Goal: Task Accomplishment & Management: Complete application form

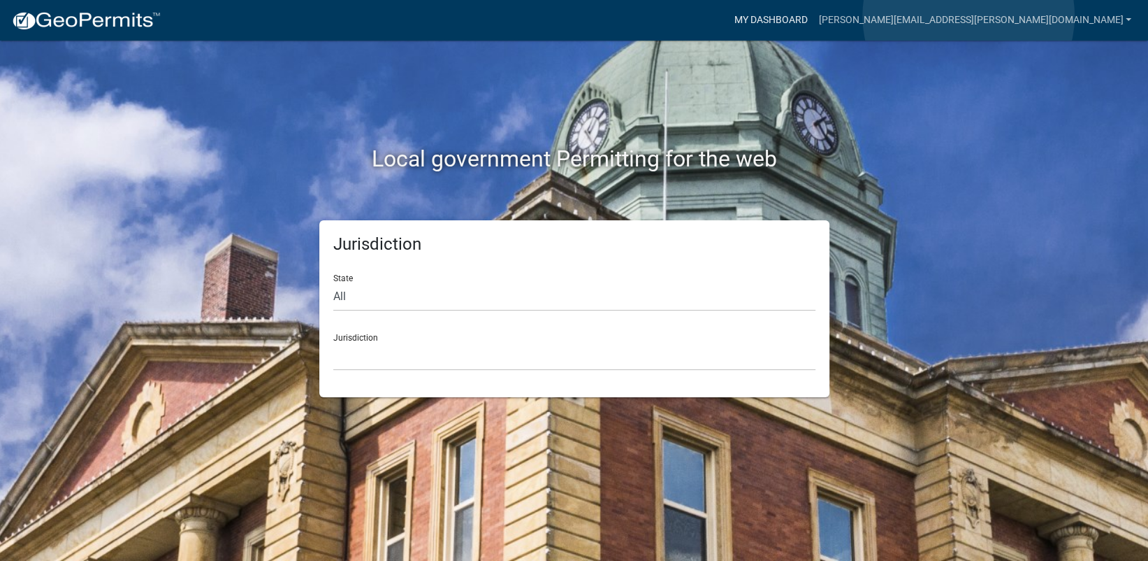
click at [813, 16] on link "My Dashboard" at bounding box center [770, 20] width 85 height 27
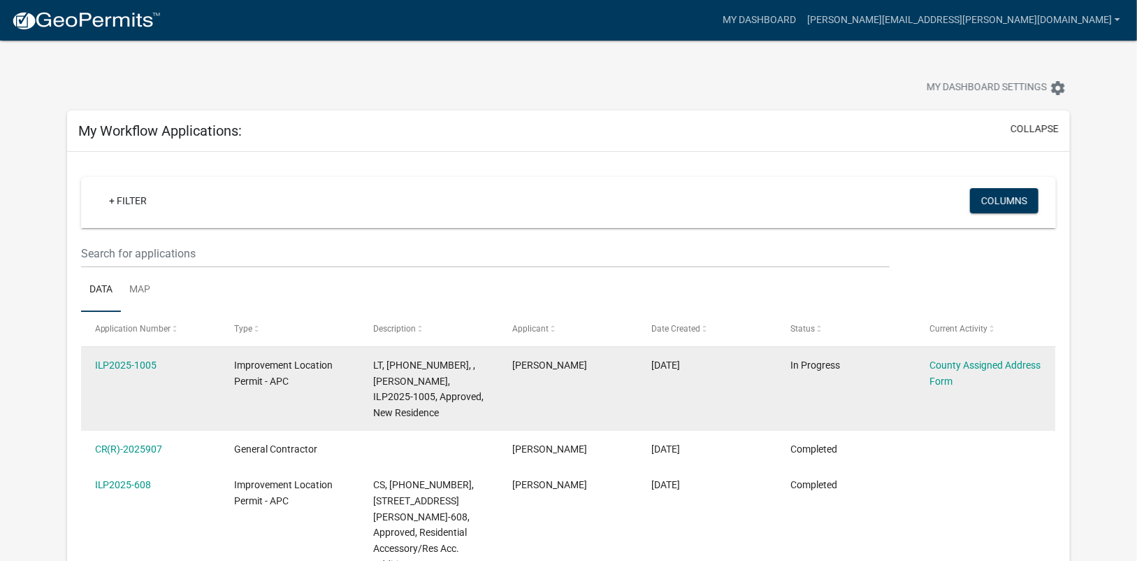
click at [953, 386] on div "County Assigned Address Form" at bounding box center [986, 373] width 113 height 32
click at [952, 364] on link "County Assigned Address Form" at bounding box center [985, 372] width 111 height 27
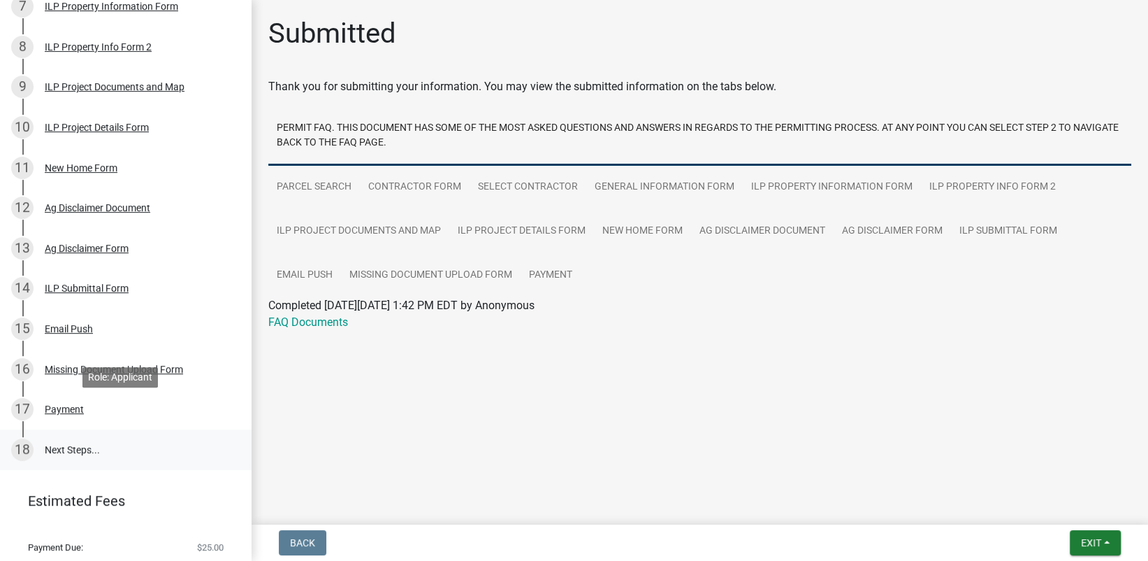
scroll to position [518, 0]
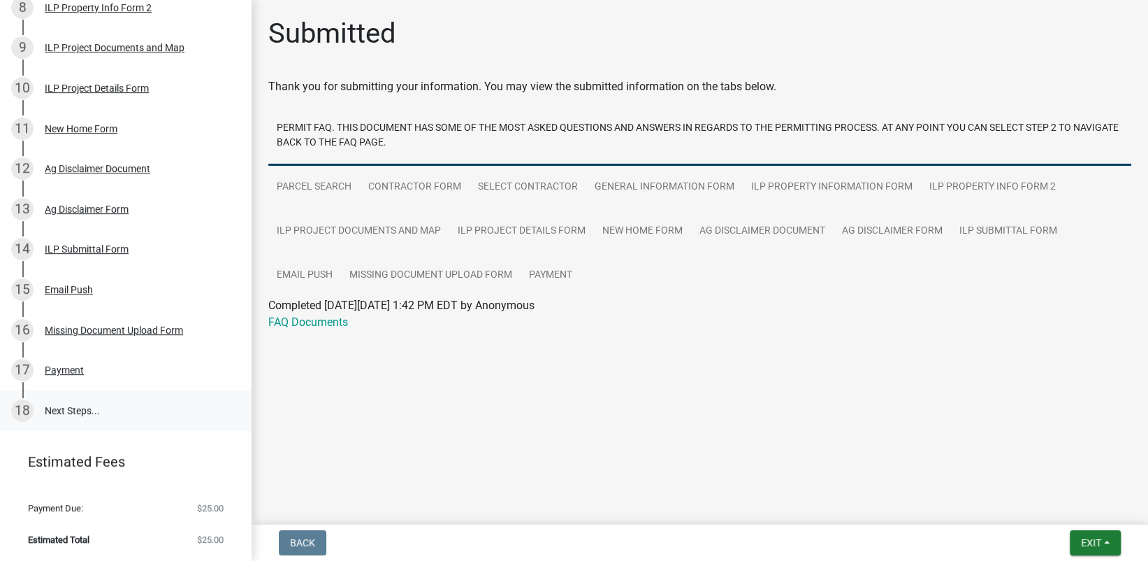
click at [73, 406] on link "18 Next Steps..." at bounding box center [126, 410] width 252 height 41
click at [69, 371] on div "Payment" at bounding box center [64, 370] width 39 height 10
